Goal: Navigation & Orientation: Find specific page/section

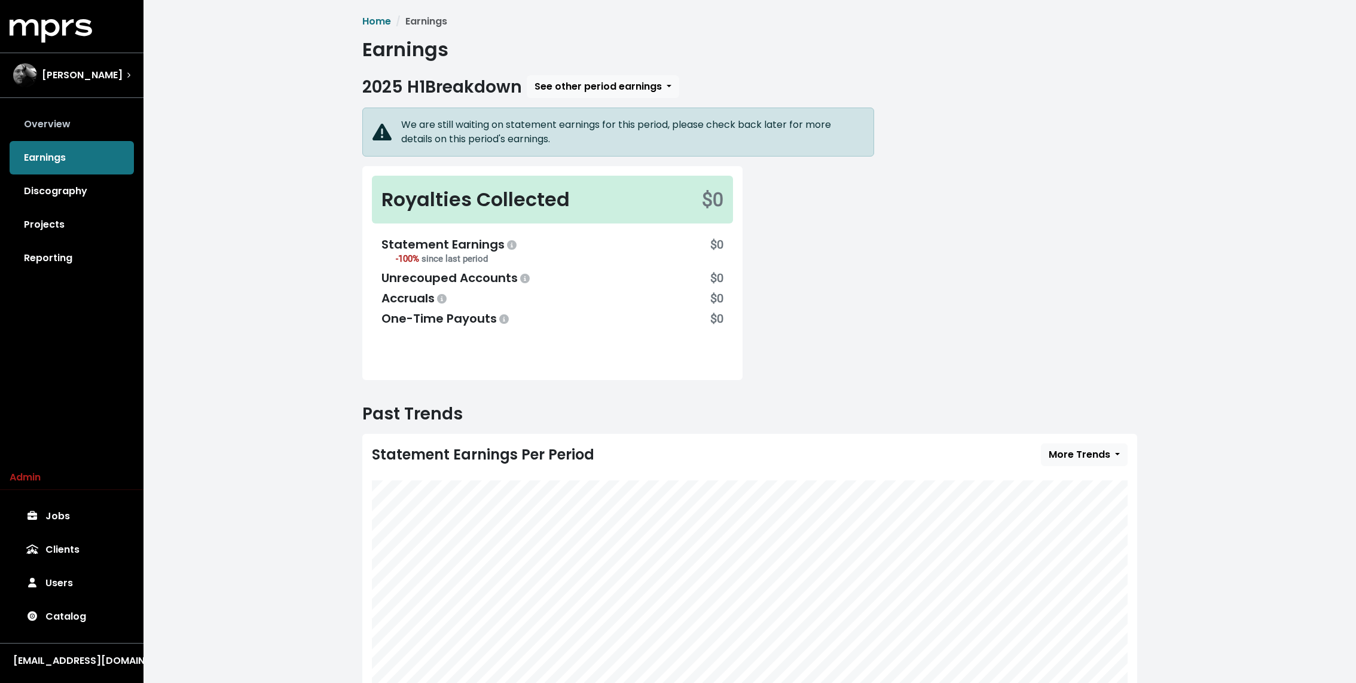
click at [72, 132] on link "Overview" at bounding box center [72, 124] width 124 height 33
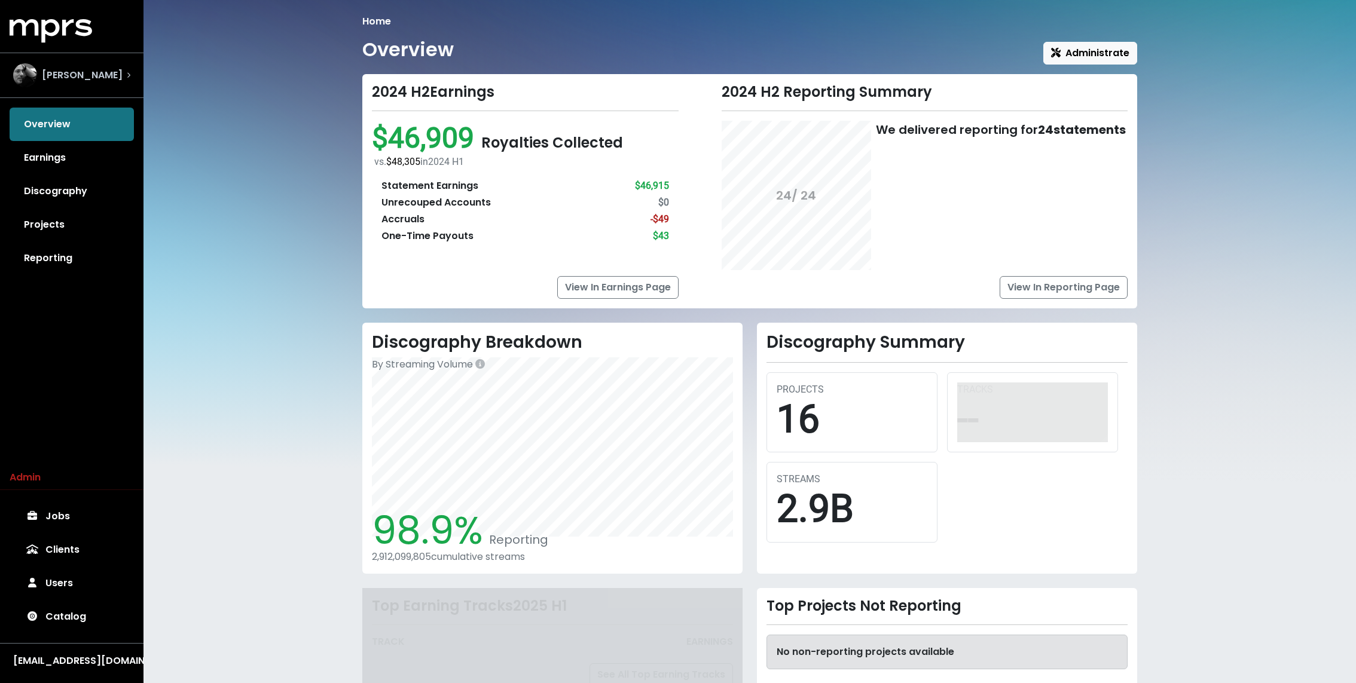
click at [94, 78] on span "Joe Chiccarelli" at bounding box center [82, 75] width 81 height 14
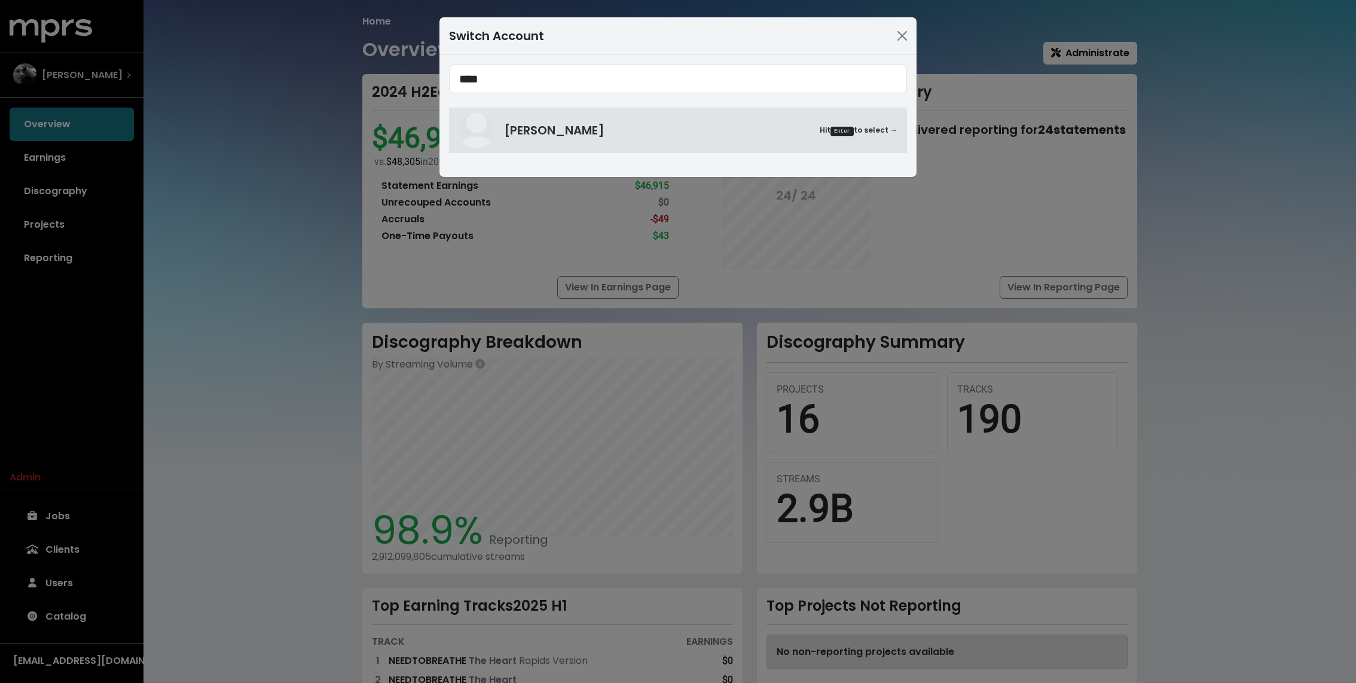
type input "****"
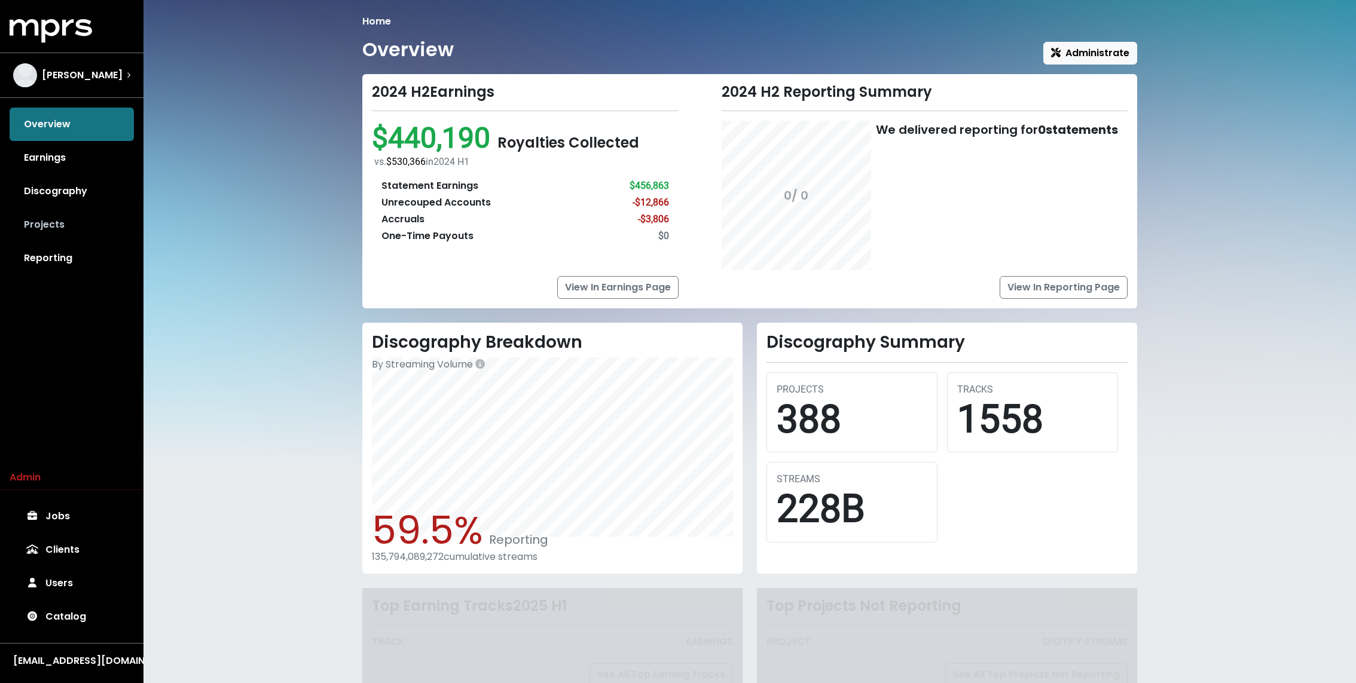
click at [48, 221] on link "Projects" at bounding box center [72, 224] width 124 height 33
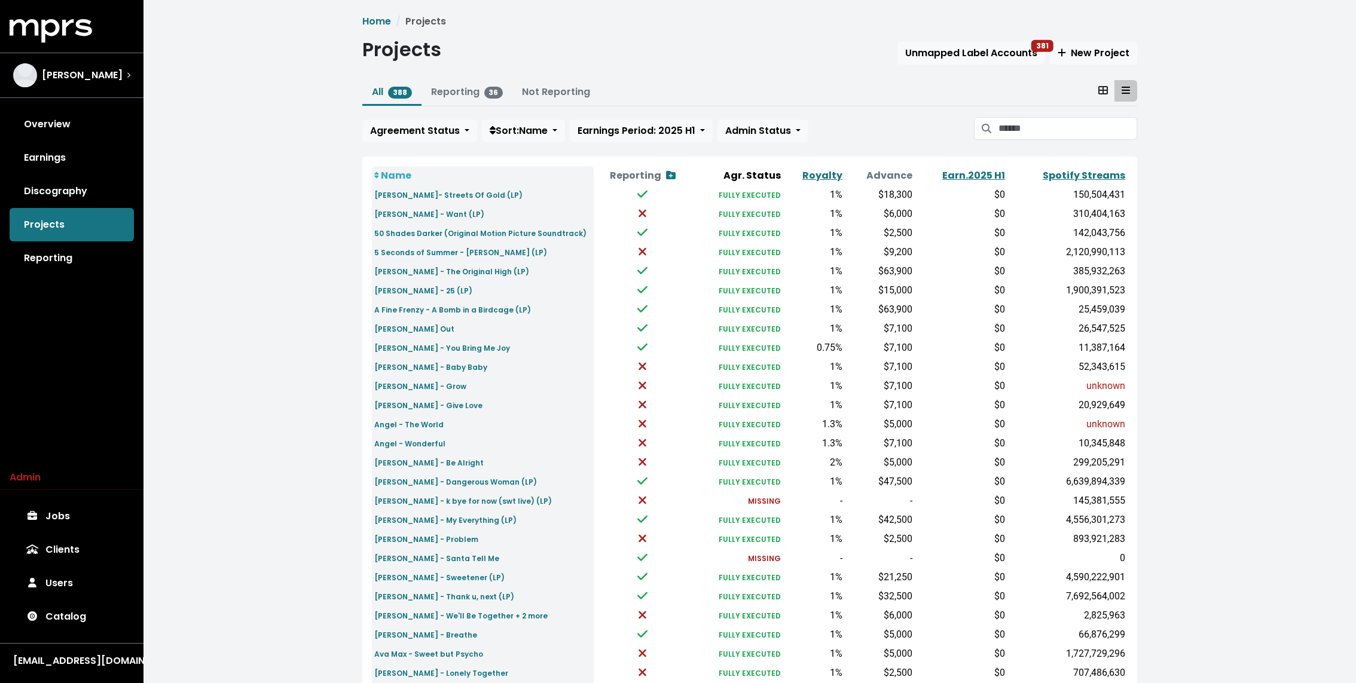
click at [300, 158] on div "Home Projects Projects Unmapped Label Accounts 381 New Project All 388 Reportin…" at bounding box center [750, 446] width 1213 height 893
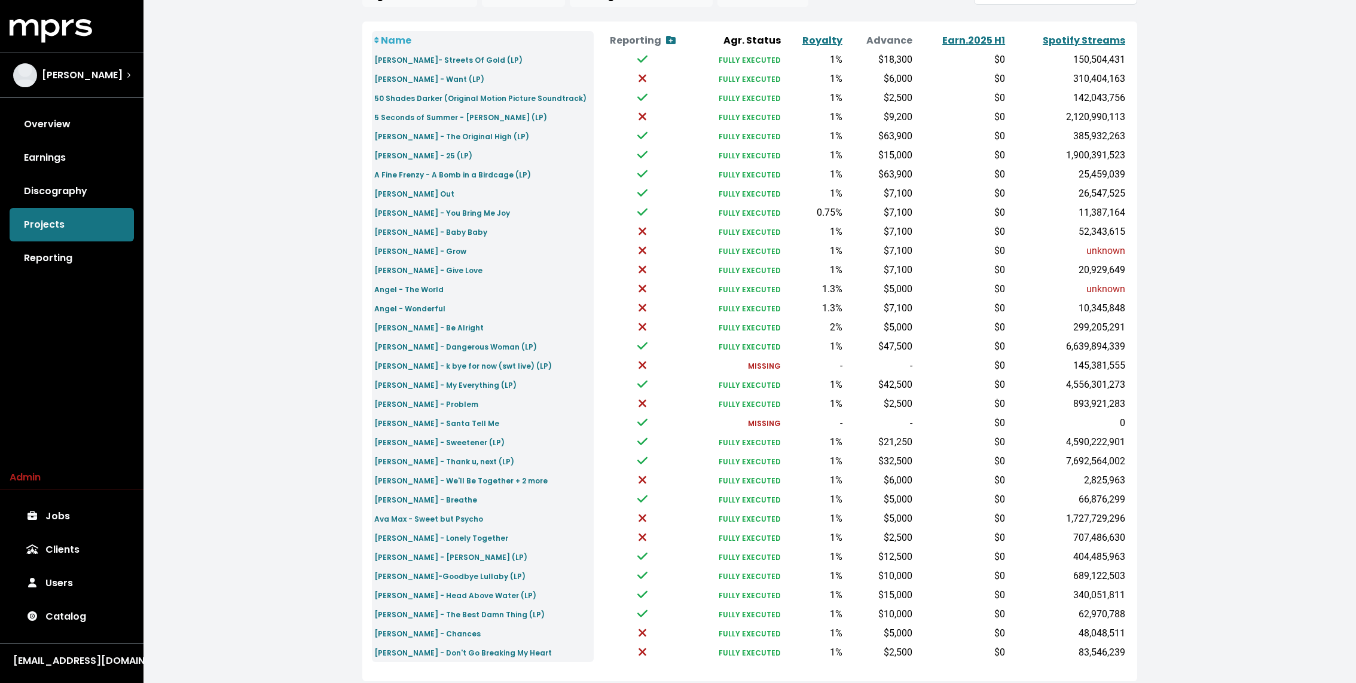
scroll to position [209, 0]
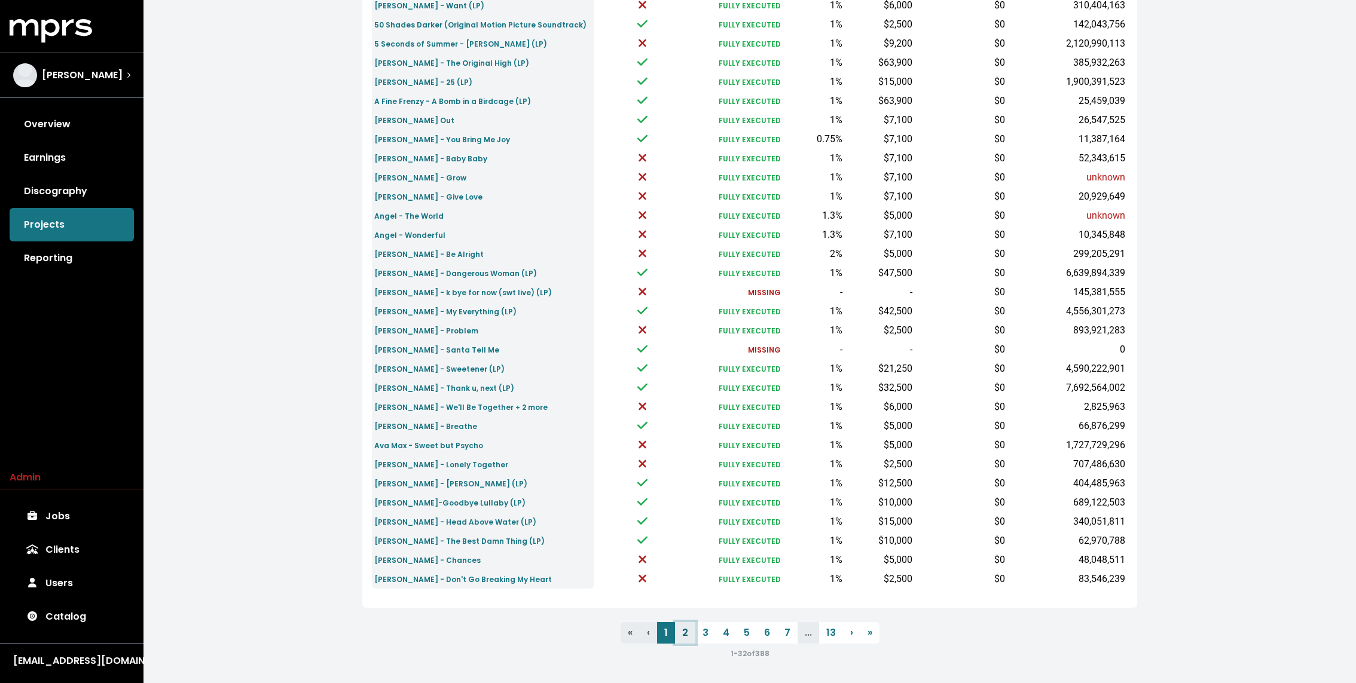
click at [683, 633] on link "2" at bounding box center [685, 633] width 20 height 22
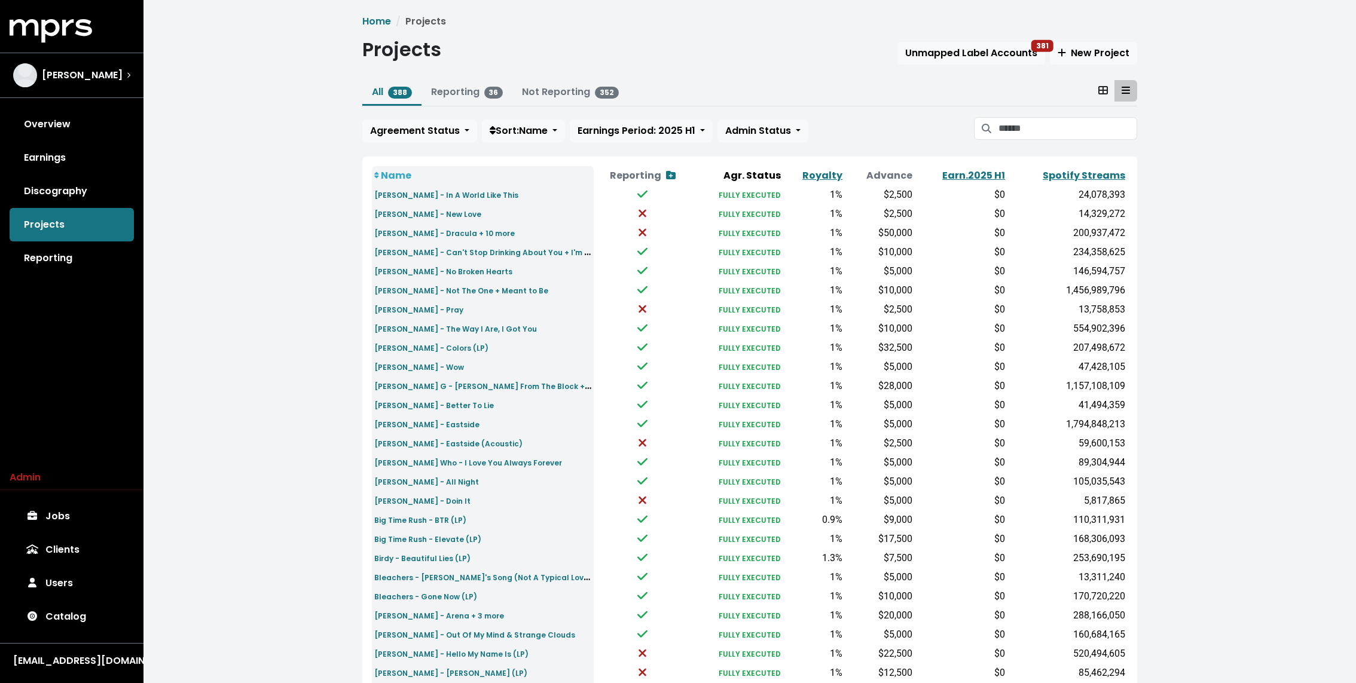
click at [323, 346] on div "Home Projects Projects Unmapped Label Accounts 381 New Project All 388 Reportin…" at bounding box center [750, 446] width 1213 height 893
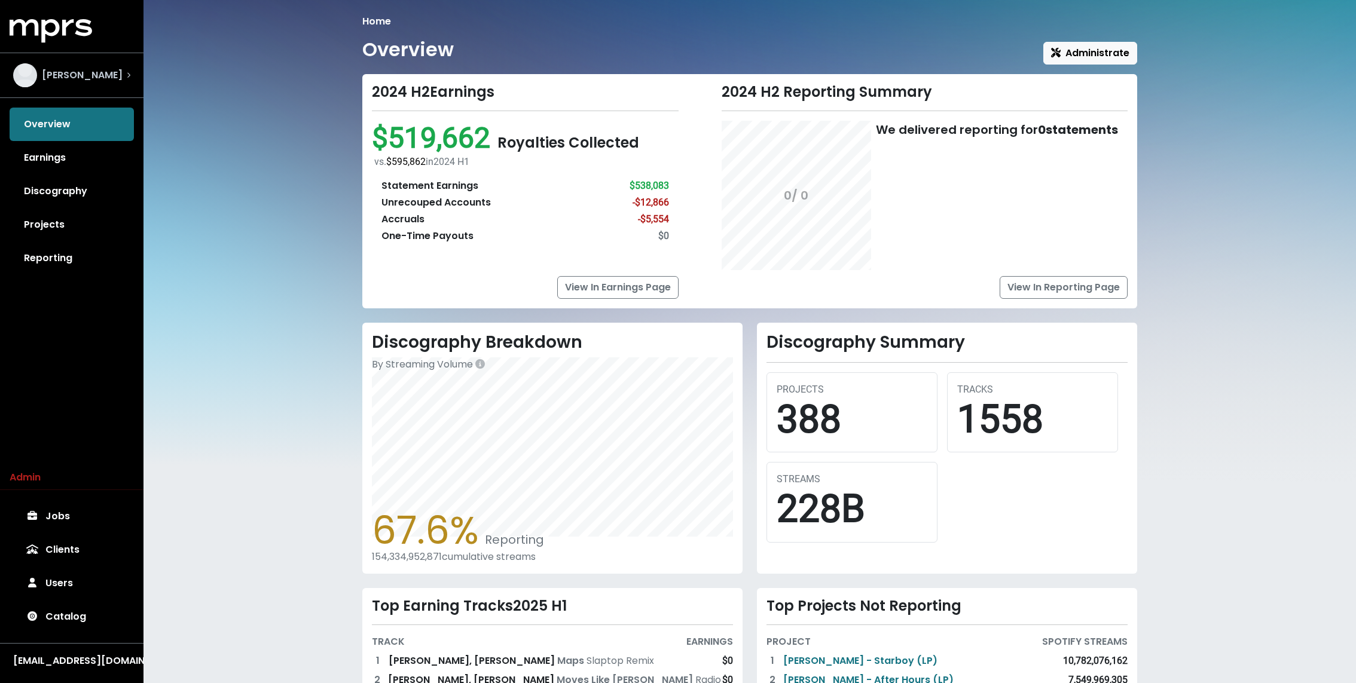
click at [101, 74] on span "[PERSON_NAME]" at bounding box center [82, 75] width 81 height 14
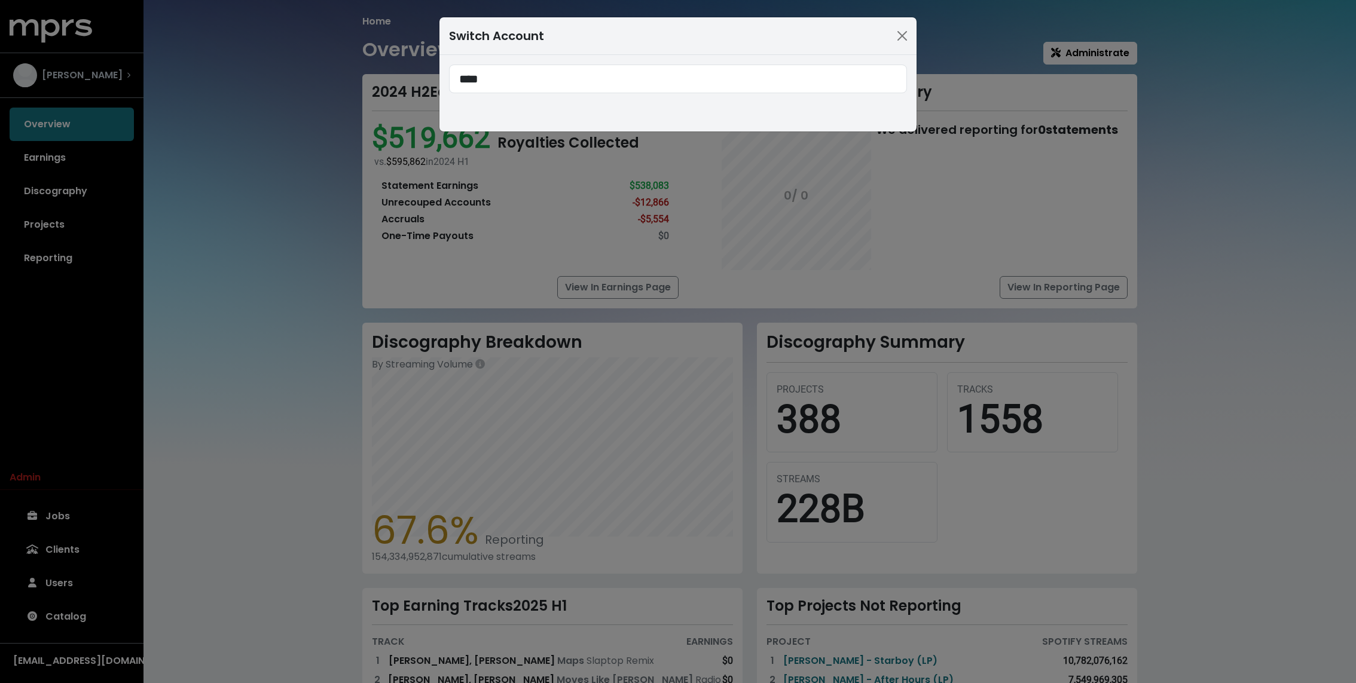
type input "****"
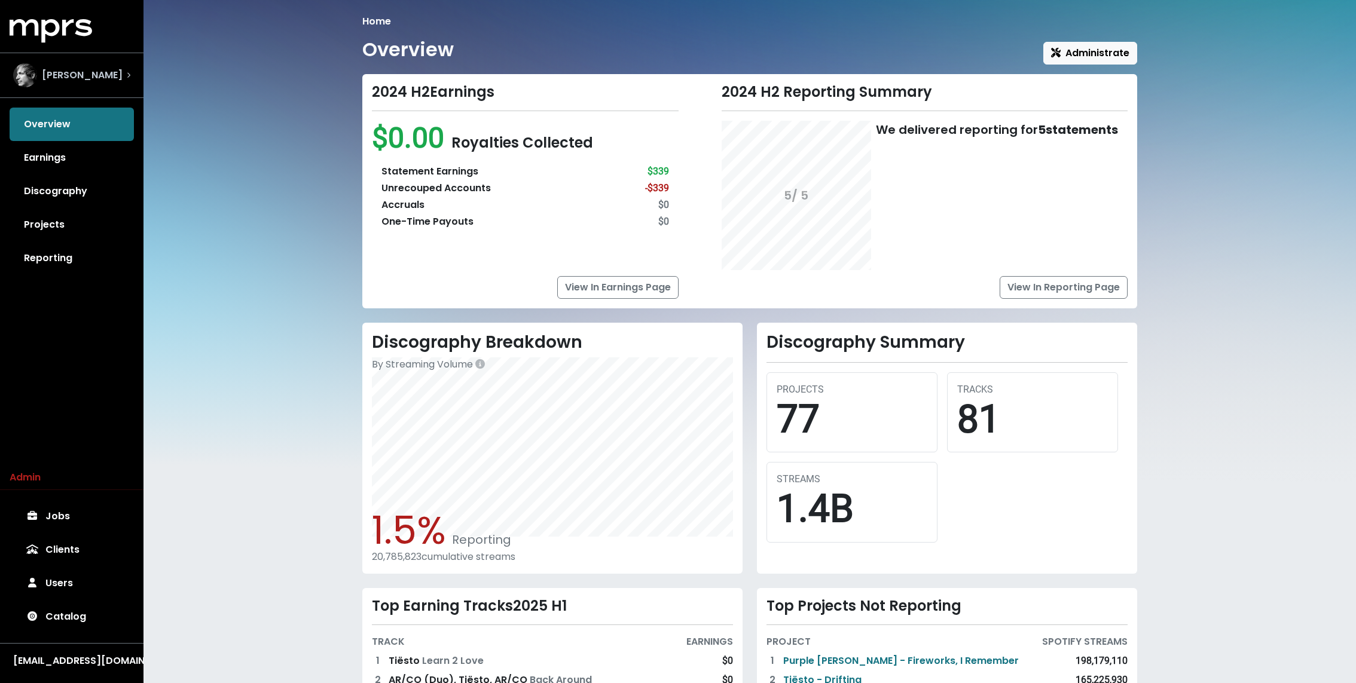
click at [127, 77] on icon "Select account" at bounding box center [129, 75] width 4 height 6
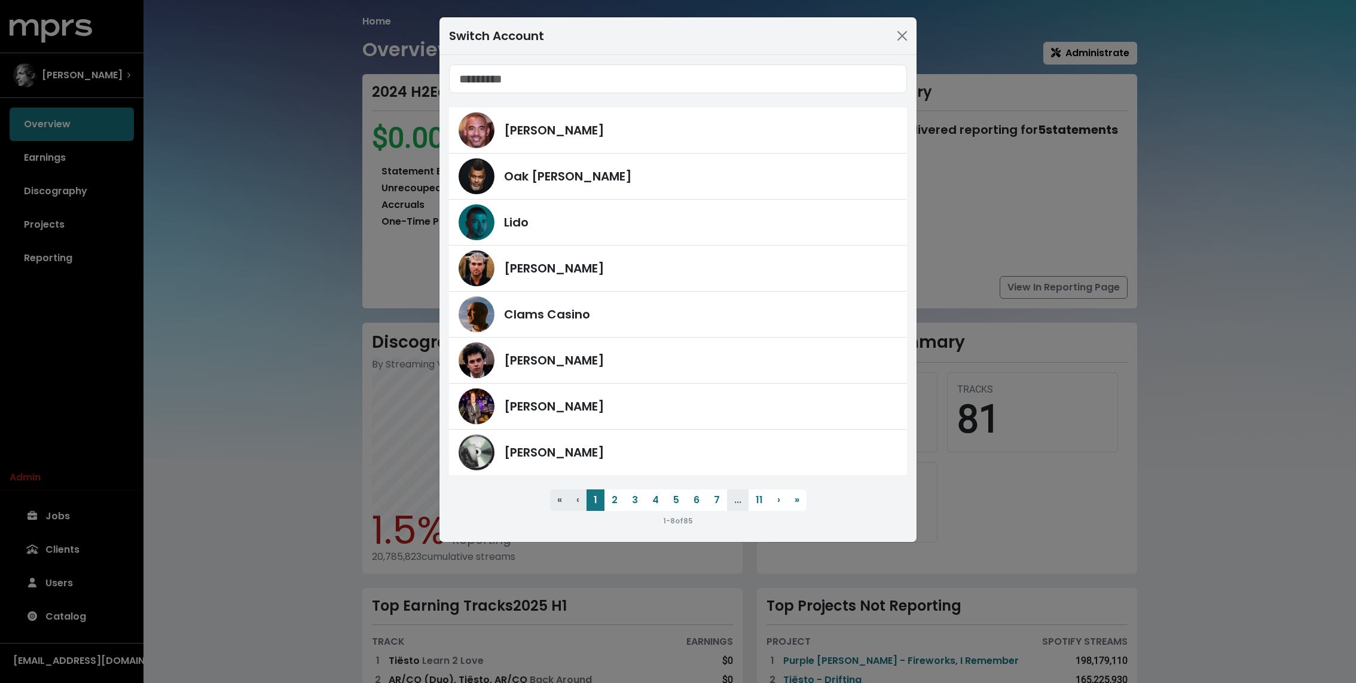
click at [261, 99] on div "Switch Account [PERSON_NAME] [PERSON_NAME] Lido [PERSON_NAME] Clams Casino [PER…" at bounding box center [678, 341] width 1356 height 683
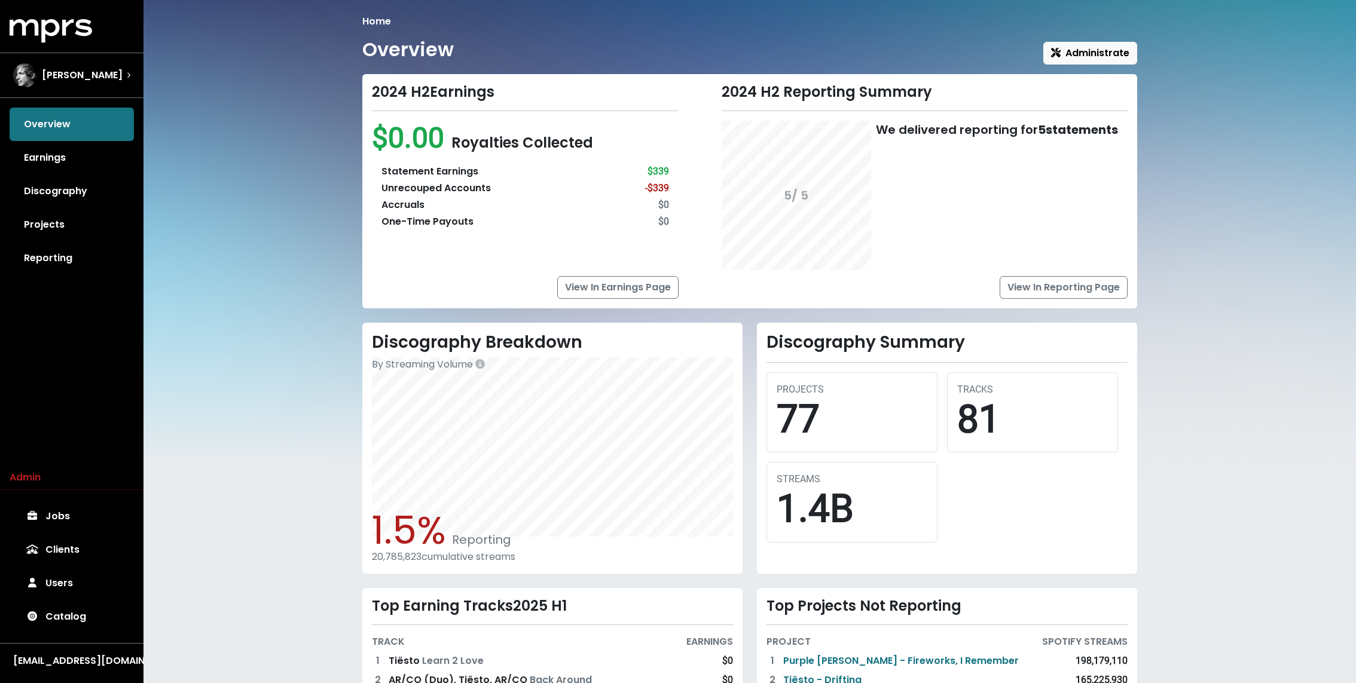
click at [648, 58] on div "Overview Administrate" at bounding box center [749, 51] width 775 height 26
